Goal: Information Seeking & Learning: Learn about a topic

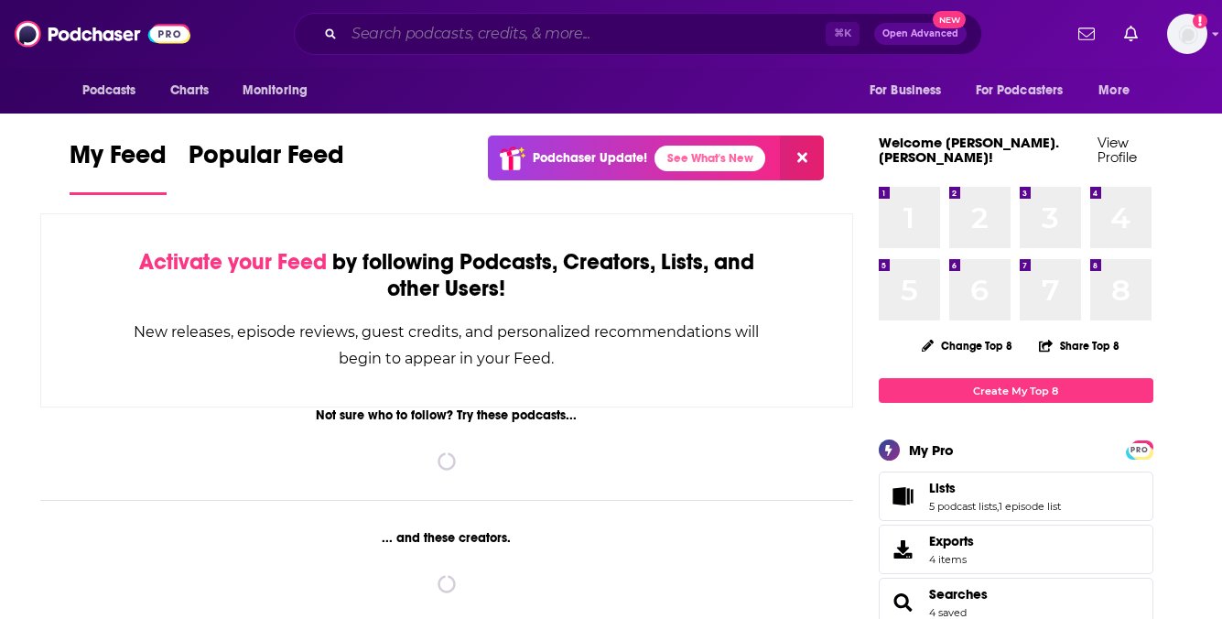
click at [503, 40] on input "Search podcasts, credits, & more..." at bounding box center [584, 33] width 481 height 29
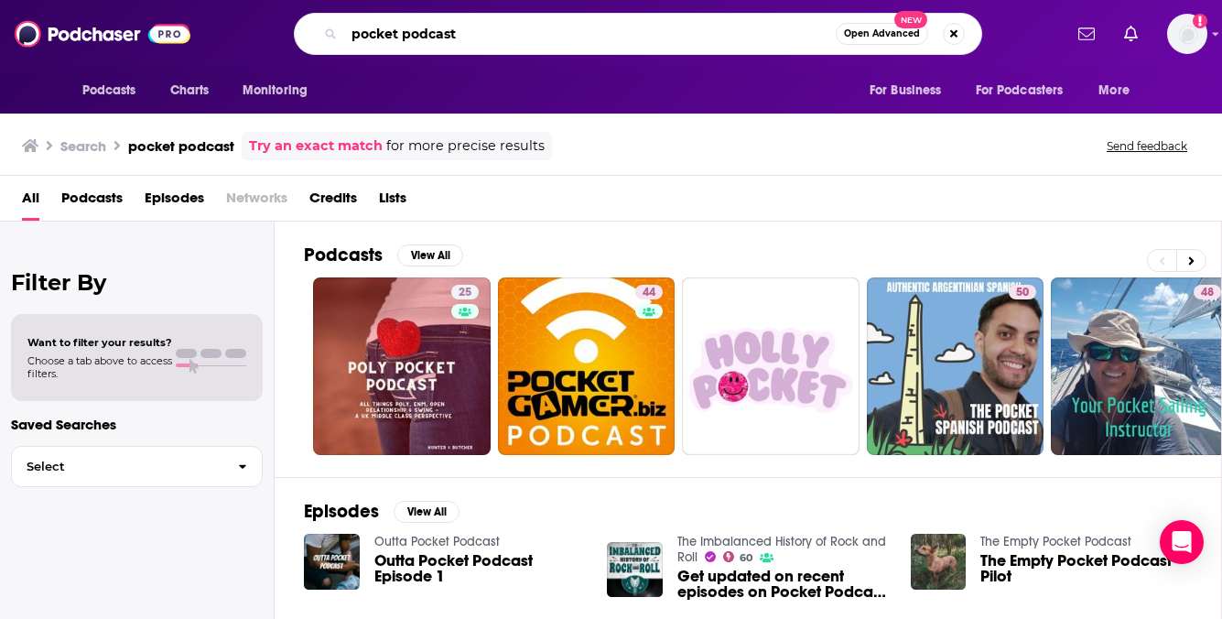
drag, startPoint x: 436, startPoint y: 32, endPoint x: 370, endPoint y: 33, distance: 65.9
click at [370, 33] on input "pocket podcast" at bounding box center [590, 33] width 492 height 29
type input "p"
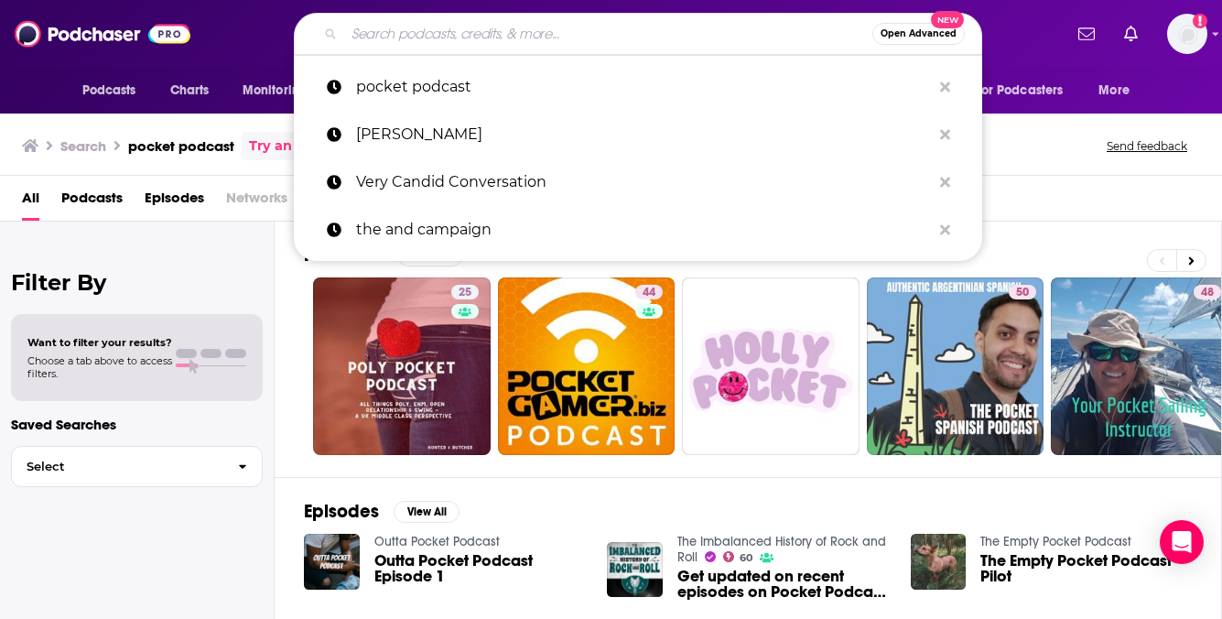
paste input "Chris Griffin"
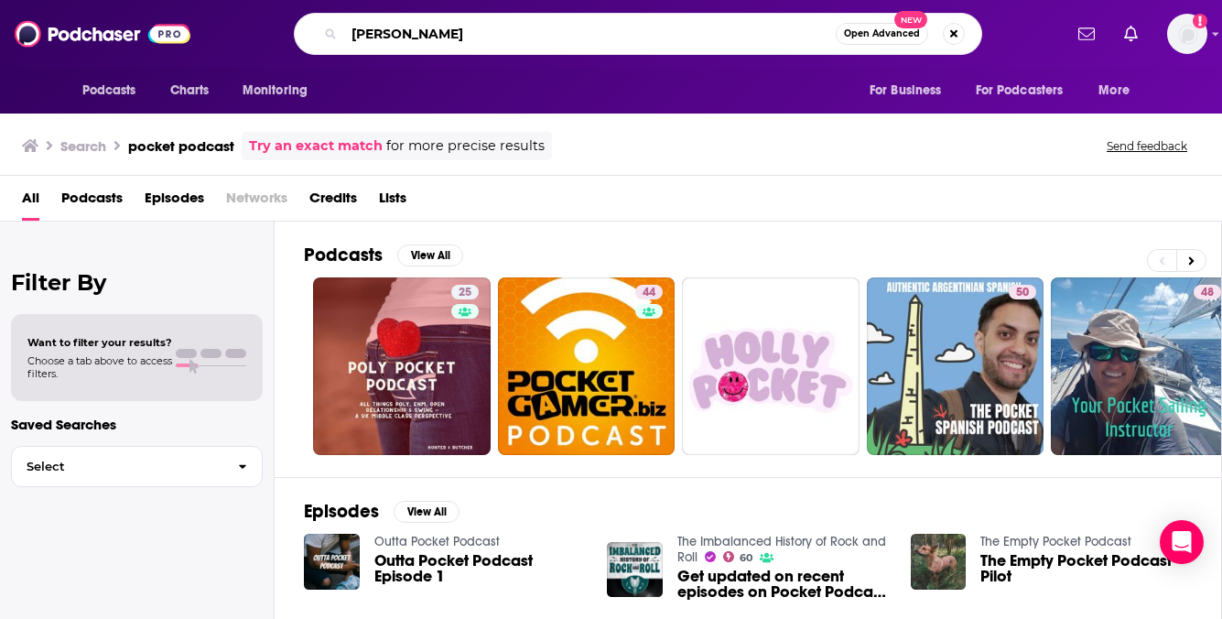
type input "Chris Griffin"
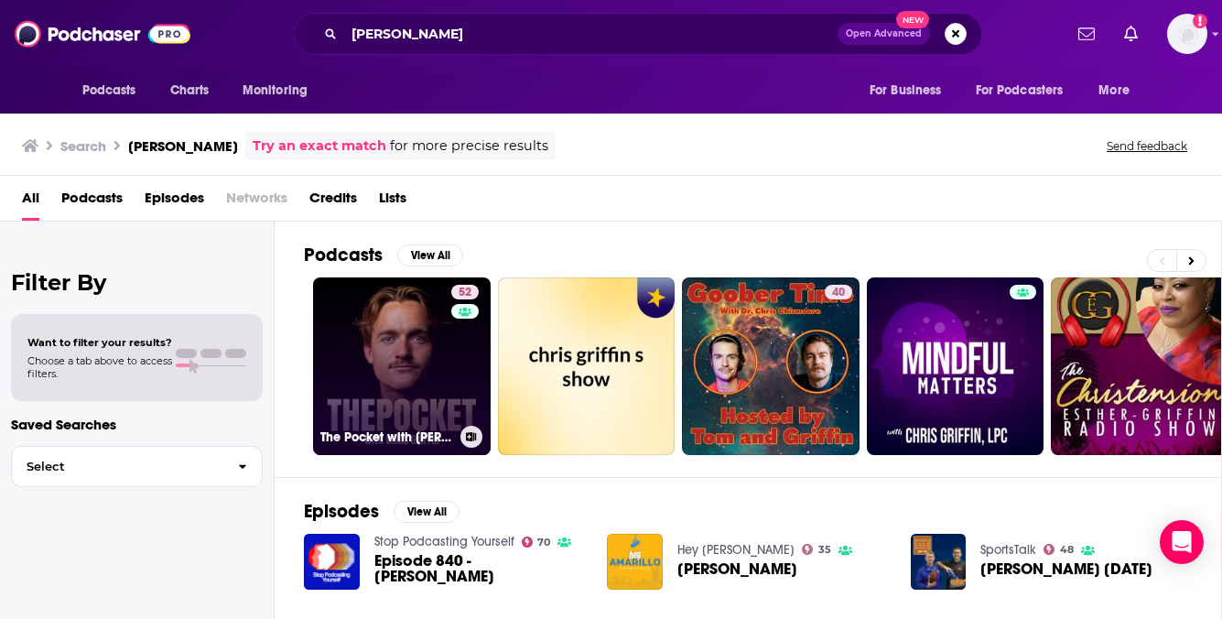
click at [338, 340] on link "52 The Pocket with Chris Griffin" at bounding box center [402, 366] width 178 height 178
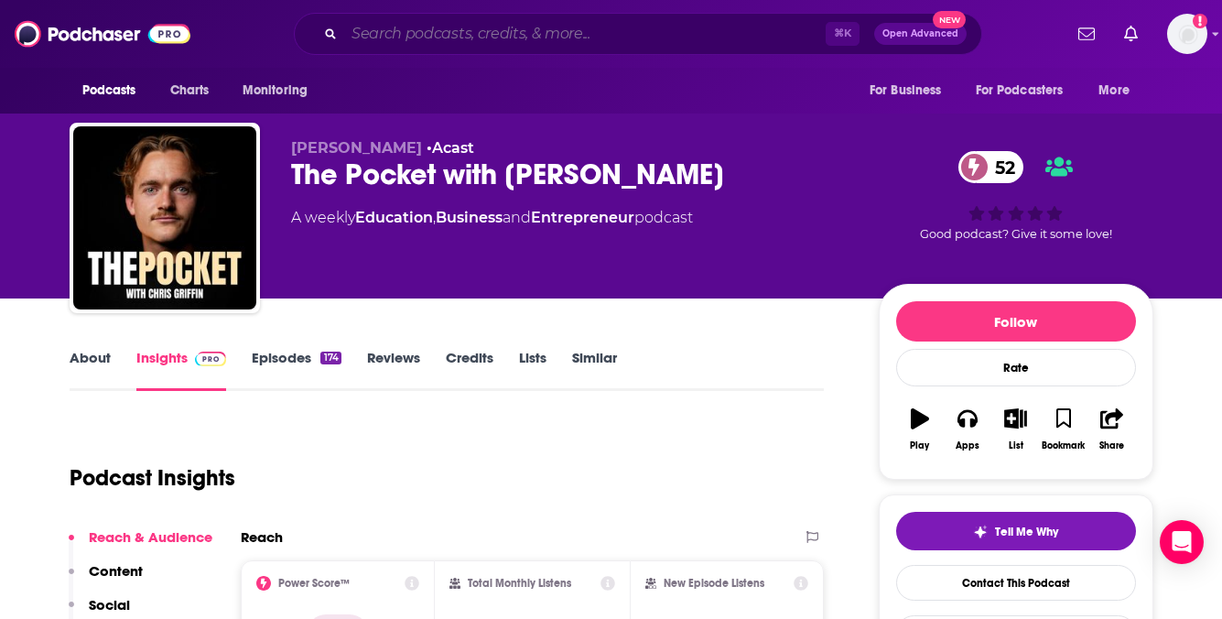
click at [479, 28] on input "Search podcasts, credits, & more..." at bounding box center [584, 33] width 481 height 29
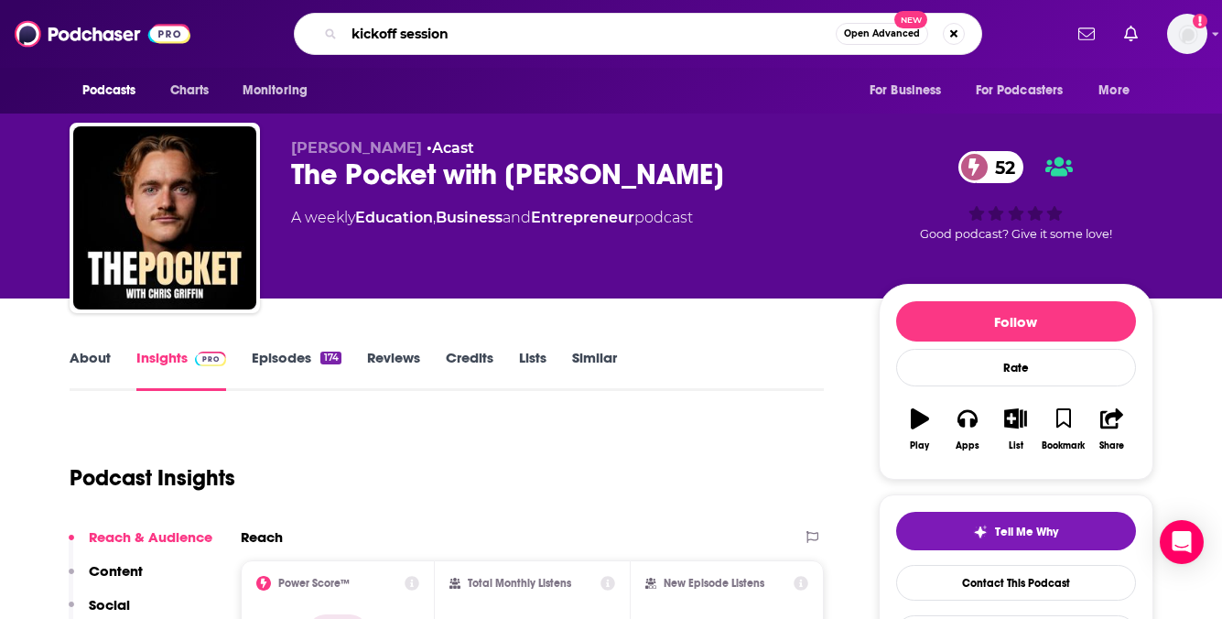
type input "kickoff sessions"
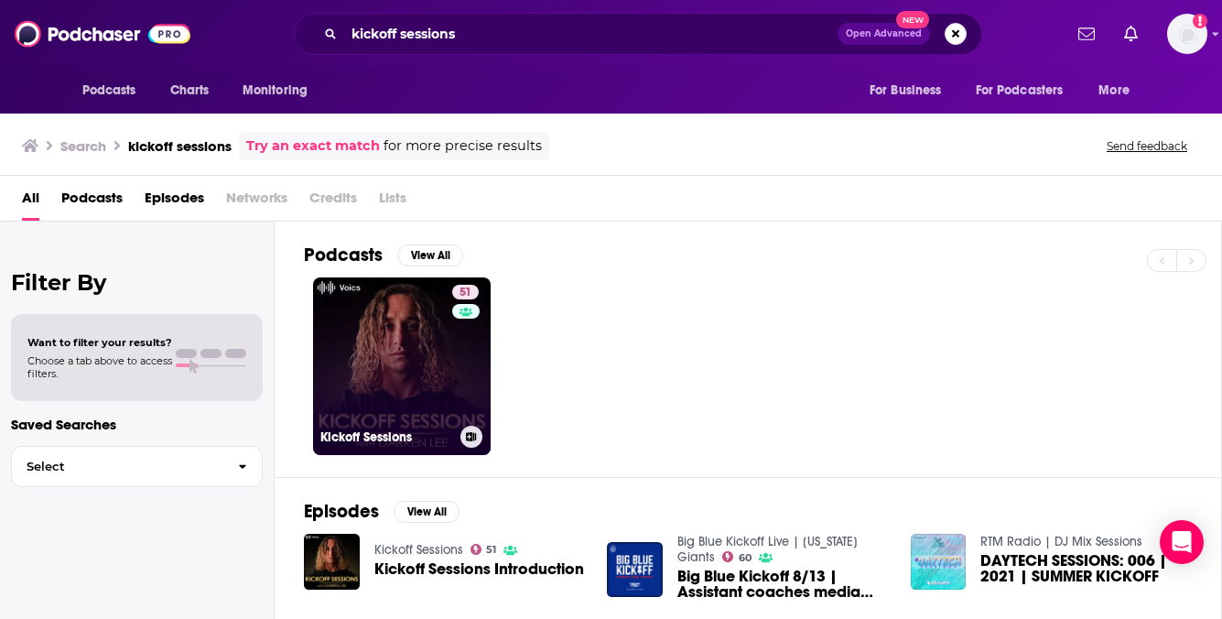
click at [378, 378] on link "51 Kickoff Sessions" at bounding box center [402, 366] width 178 height 178
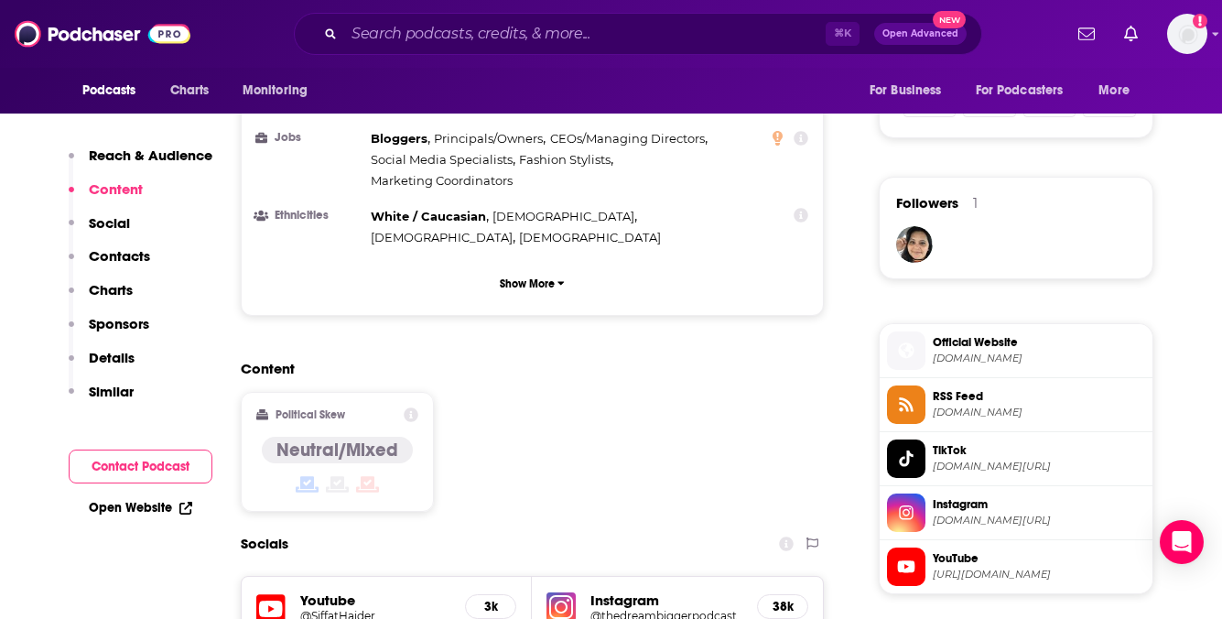
scroll to position [1231, 0]
click at [982, 520] on span "instagram.com/thedreambiggerpodcast" at bounding box center [1039, 520] width 212 height 14
click at [341, 608] on h5 "@SiffatHaider" at bounding box center [375, 615] width 151 height 14
click at [969, 463] on span "tiktok.com/@siffhaider" at bounding box center [1039, 466] width 212 height 14
click at [981, 359] on span "art19.com" at bounding box center [1039, 358] width 212 height 14
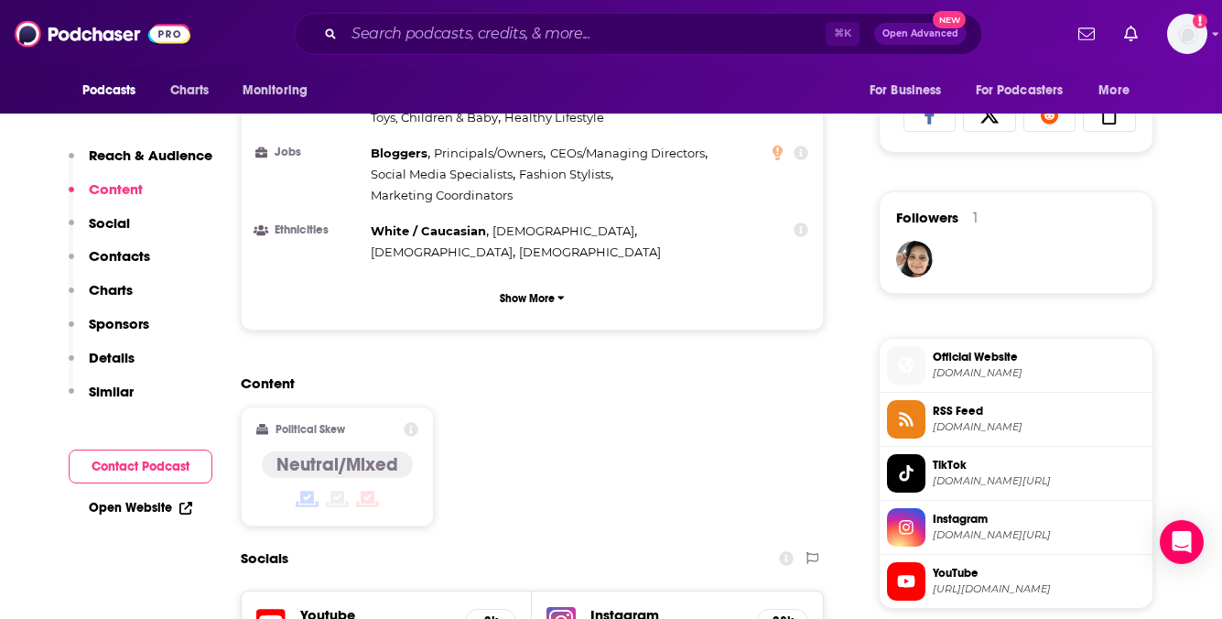
scroll to position [1248, 0]
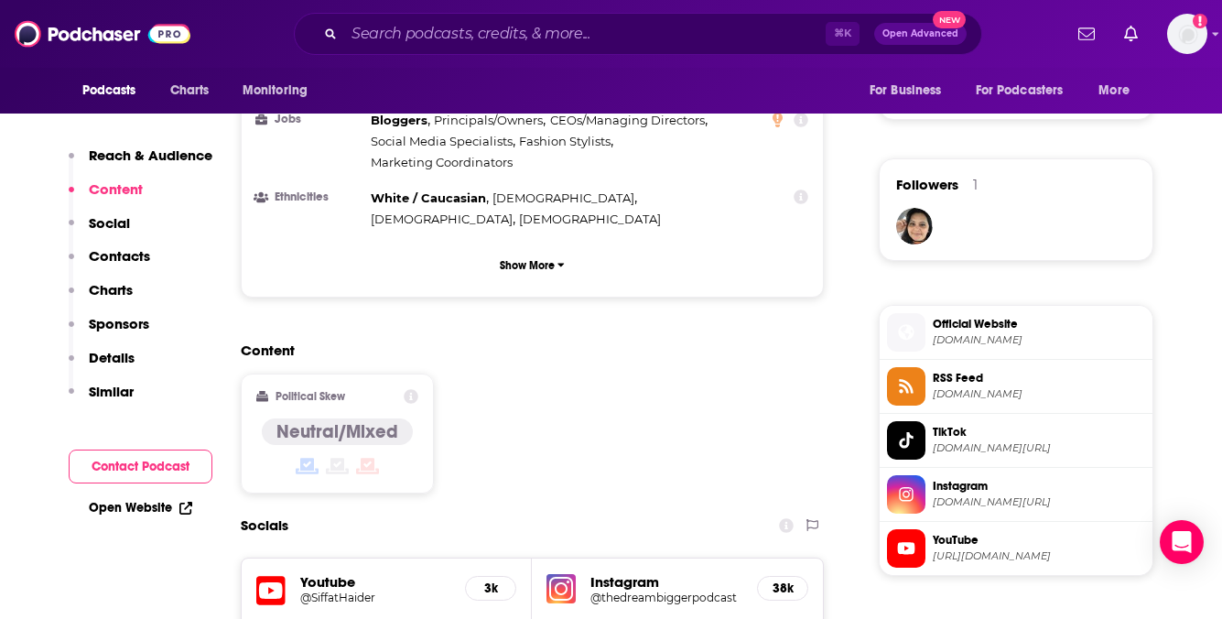
click at [663, 590] on h5 "@thedreambiggerpodcast" at bounding box center [666, 597] width 152 height 14
click at [437, 39] on input "Search podcasts, credits, & more..." at bounding box center [584, 33] width 481 height 29
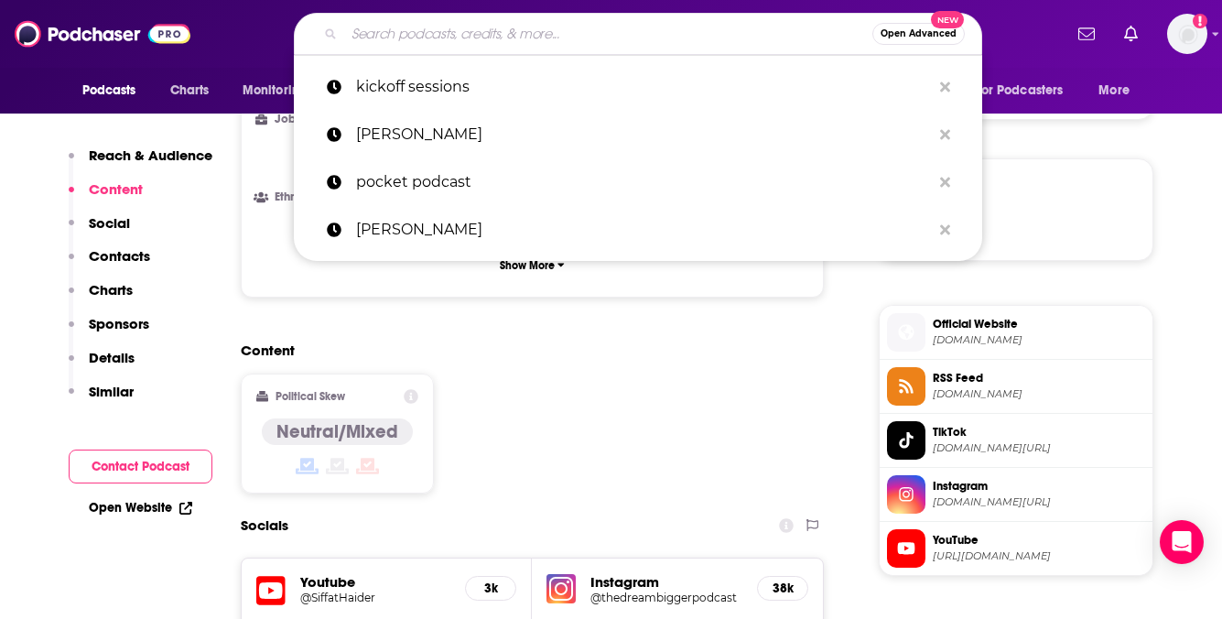
paste input "The Dr. Pompa Podcast"
type input "The Dr. Pompa Podcast"
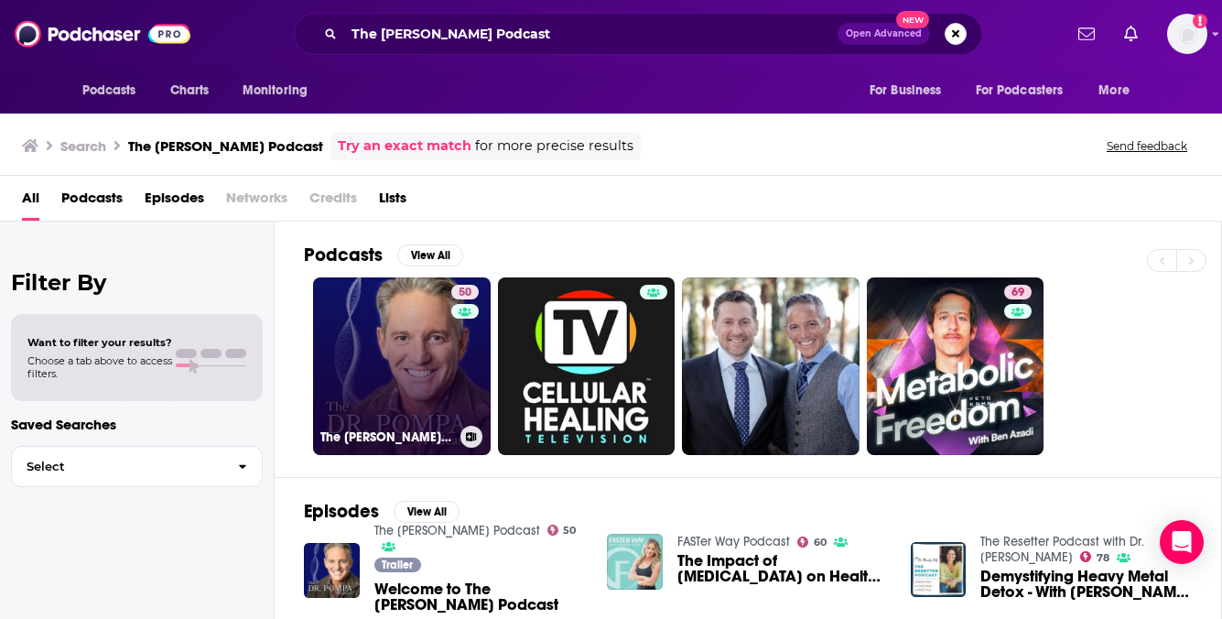
click at [378, 374] on link "50 The Dr Pompa Podcast" at bounding box center [402, 366] width 178 height 178
